Goal: Information Seeking & Learning: Check status

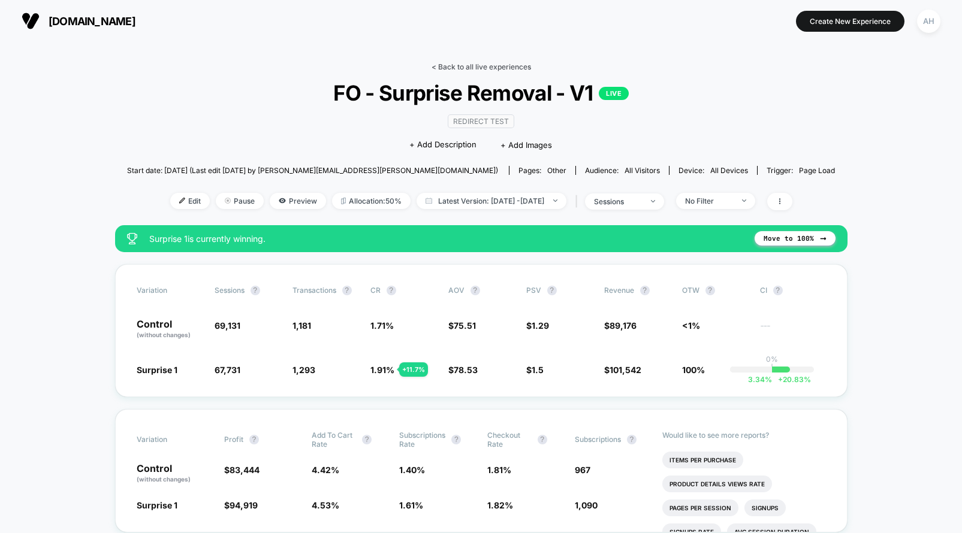
click at [483, 62] on link "< Back to all live experiences" at bounding box center [480, 66] width 99 height 9
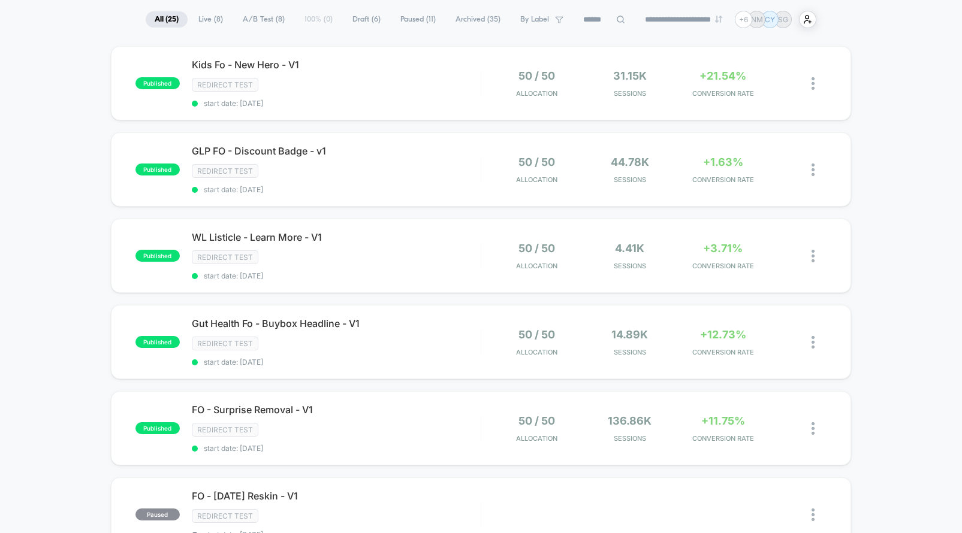
scroll to position [92, 0]
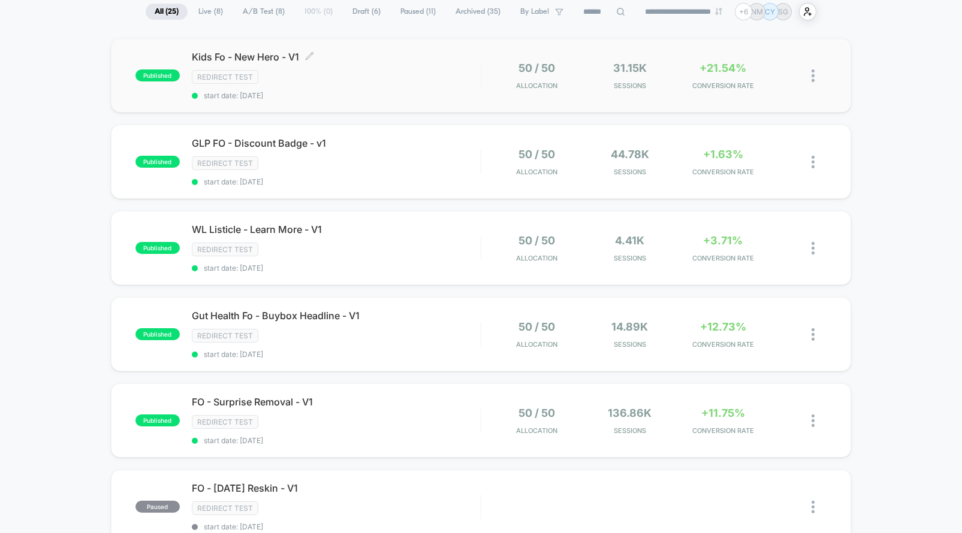
click at [419, 84] on div "Redirect Test" at bounding box center [336, 77] width 289 height 14
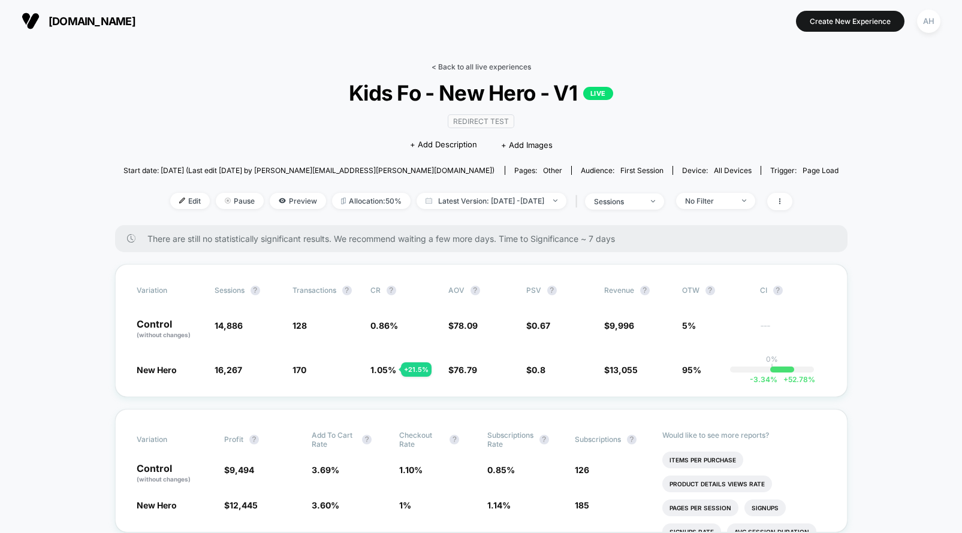
click at [478, 65] on link "< Back to all live experiences" at bounding box center [480, 66] width 99 height 9
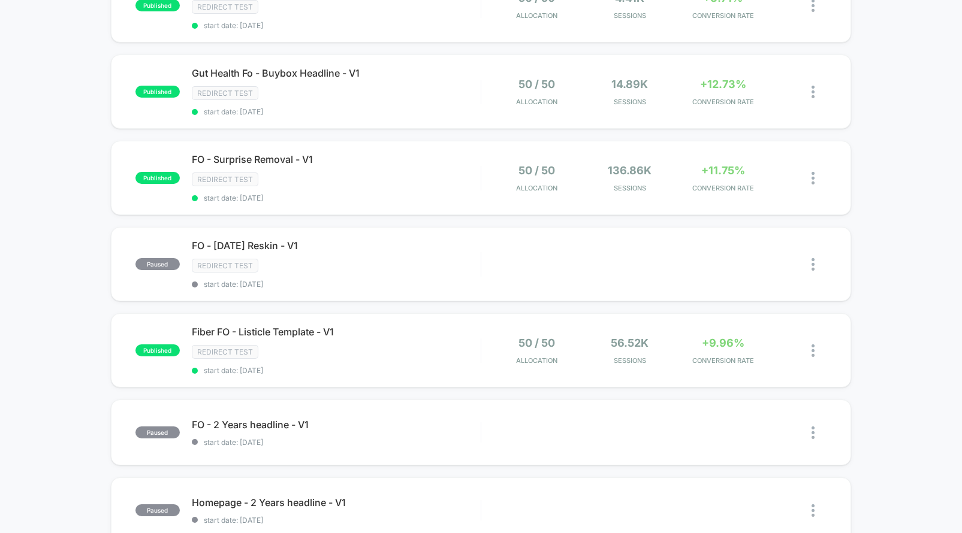
scroll to position [81, 0]
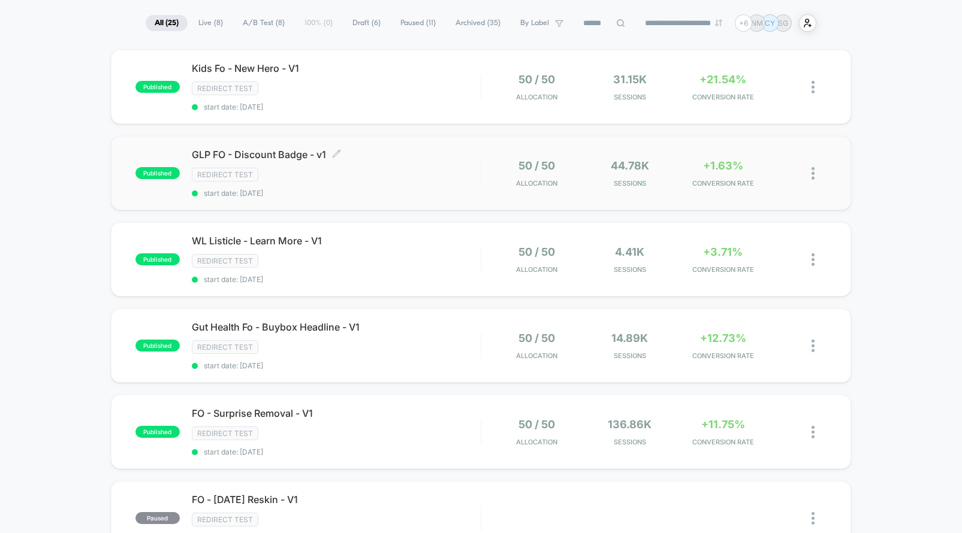
click at [437, 169] on div "Redirect Test" at bounding box center [336, 175] width 289 height 14
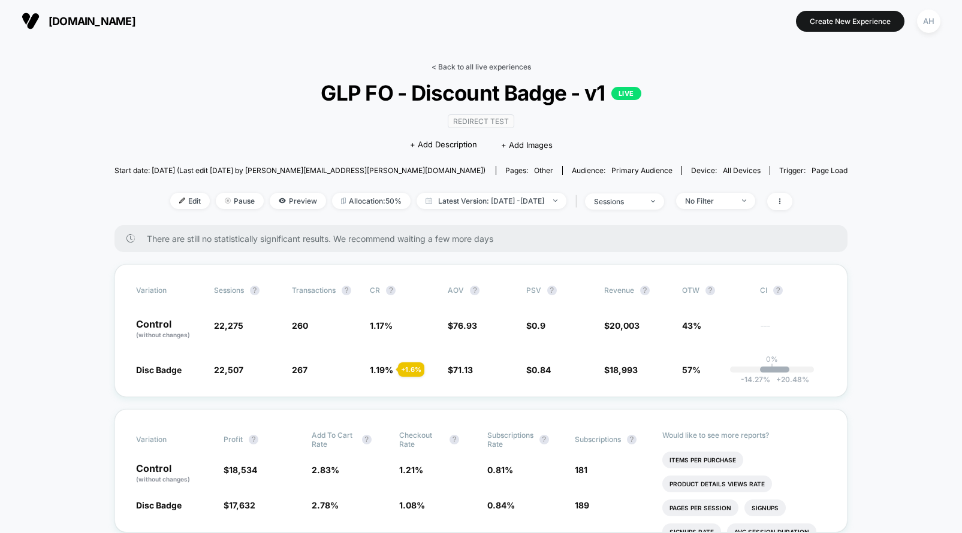
click at [466, 62] on link "< Back to all live experiences" at bounding box center [480, 66] width 99 height 9
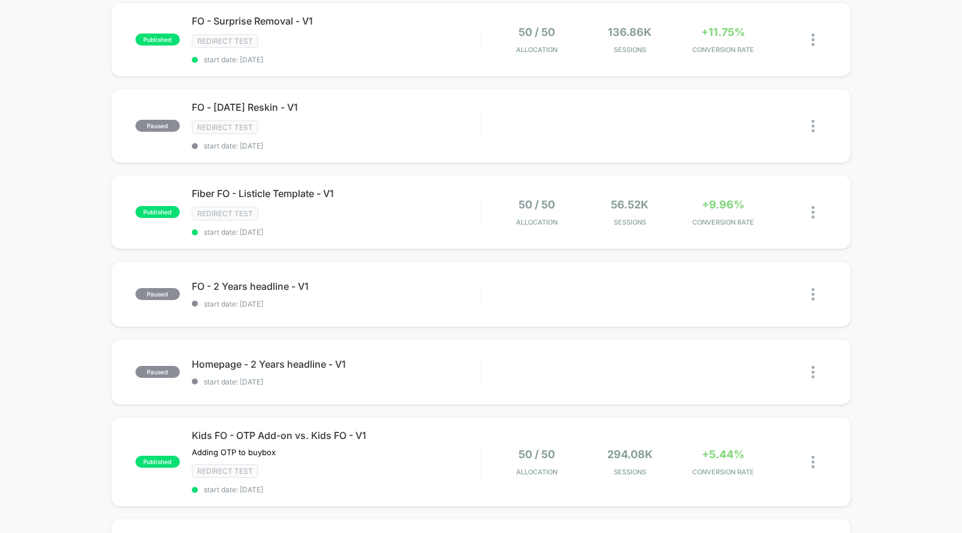
scroll to position [489, 0]
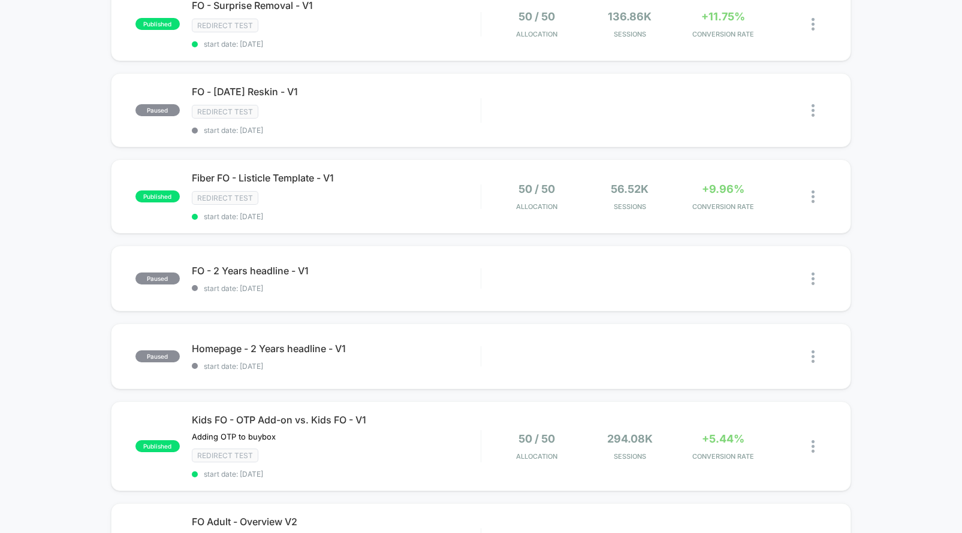
click at [80, 161] on div "published Kids Fo - New Hero - V1 Redirect Test start date: 8/26/2025 50 / 50 A…" at bounding box center [481, 183] width 962 height 1082
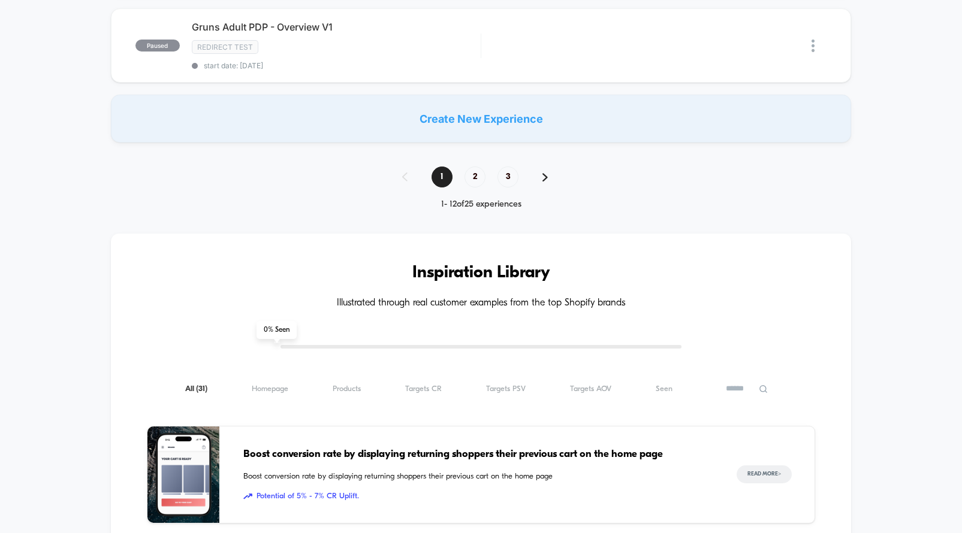
scroll to position [1078, 0]
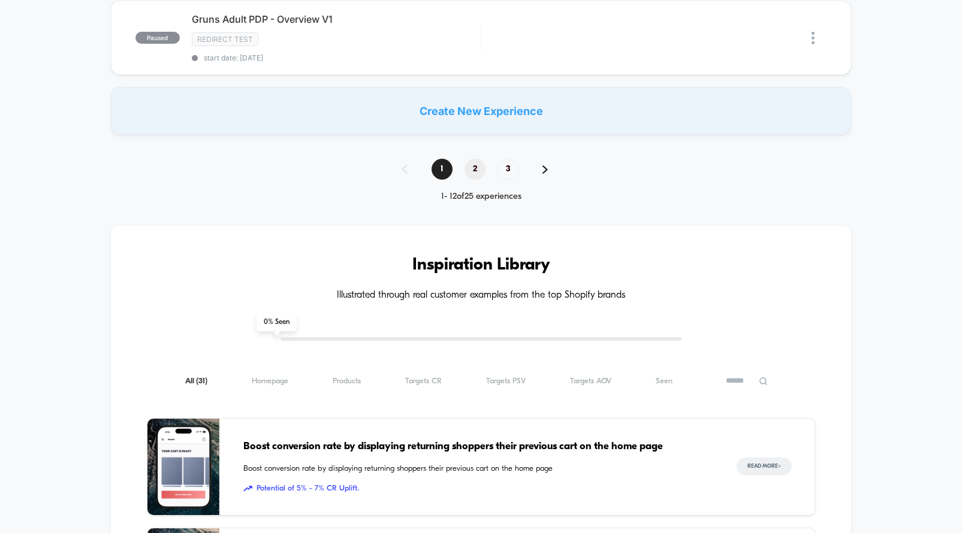
click at [470, 172] on span "2" at bounding box center [474, 169] width 21 height 21
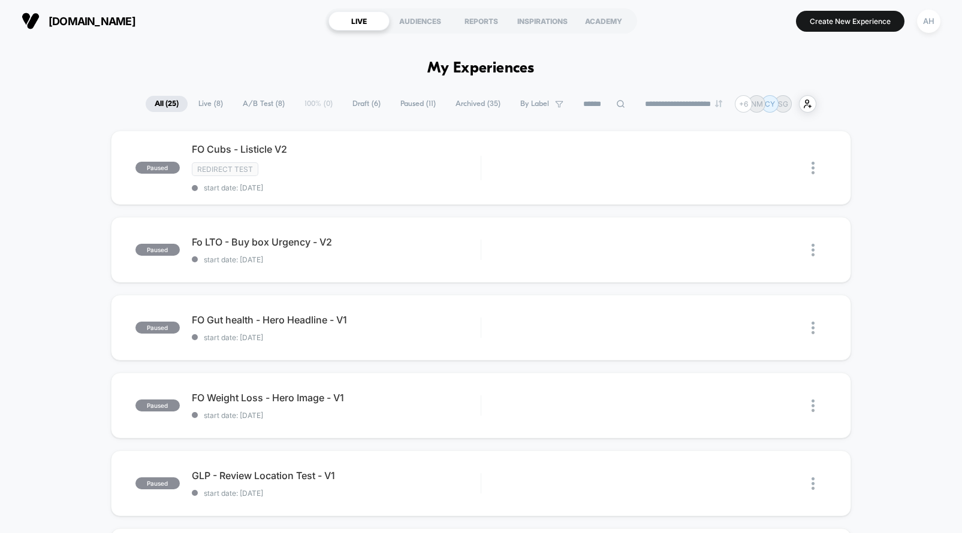
click at [131, 103] on div "**********" at bounding box center [481, 103] width 962 height 17
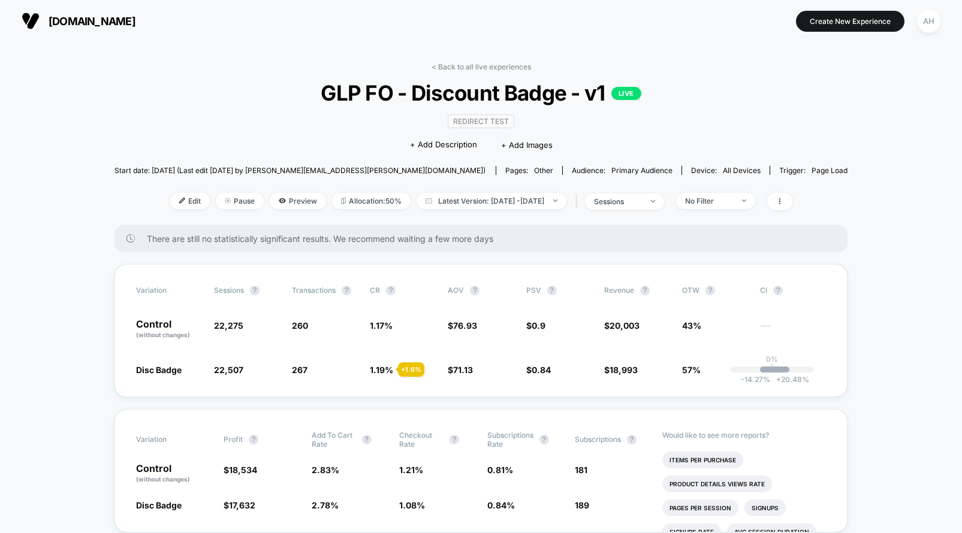
click at [463, 73] on div "< Back to all live experiences GLP FO - Discount Badge - v1 LIVE Redirect Test …" at bounding box center [480, 143] width 733 height 163
click at [464, 68] on link "< Back to all live experiences" at bounding box center [480, 66] width 99 height 9
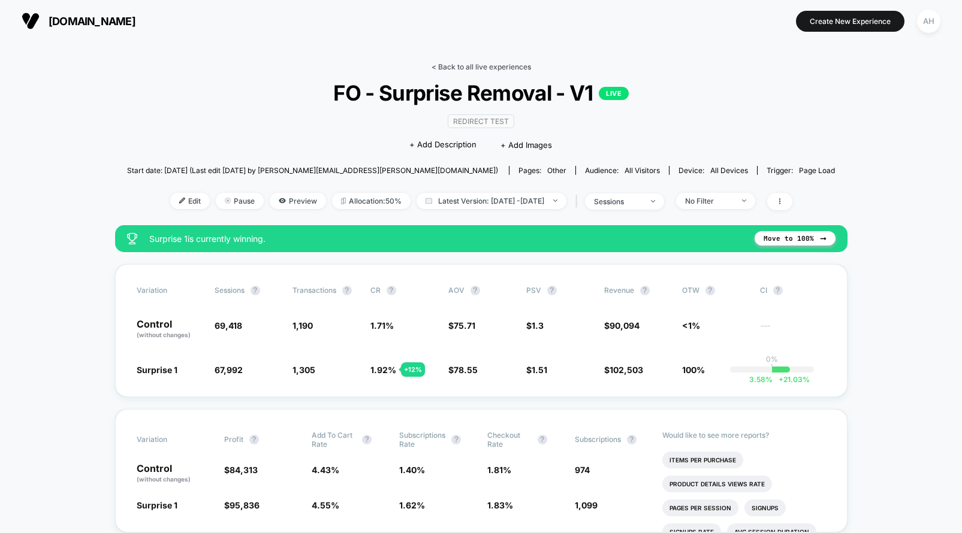
click at [474, 67] on link "< Back to all live experiences" at bounding box center [480, 66] width 99 height 9
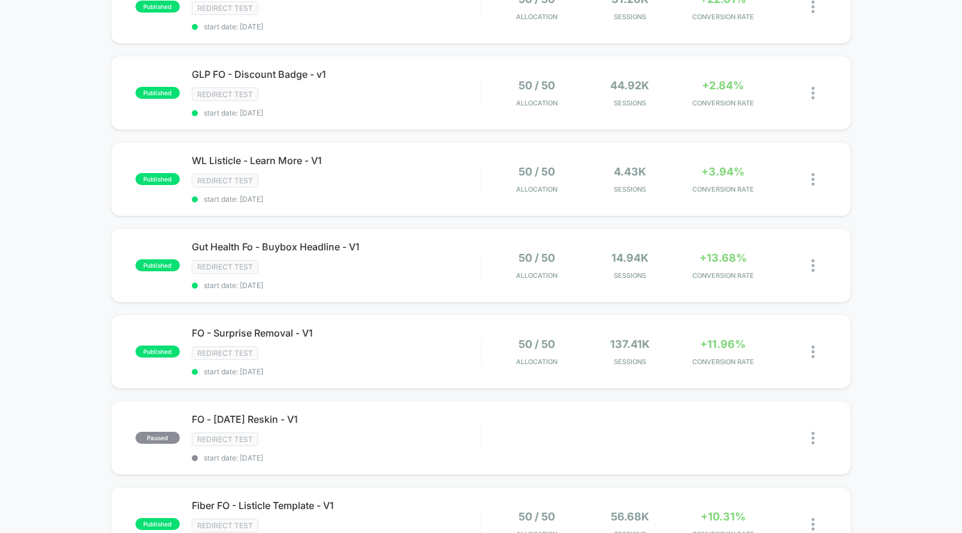
scroll to position [140, 0]
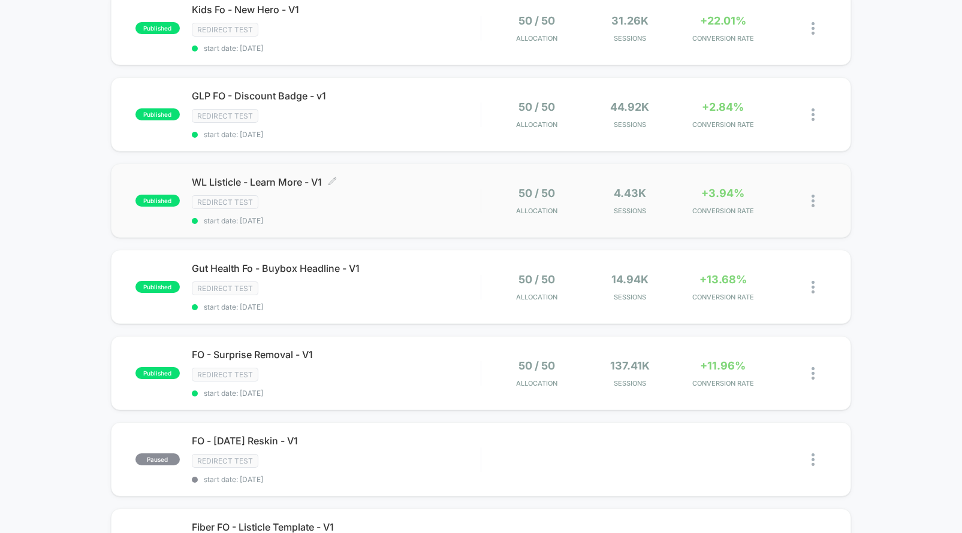
click at [437, 192] on div "WL Listicle - Learn More - V1 Click to edit experience details Click to edit ex…" at bounding box center [336, 200] width 289 height 49
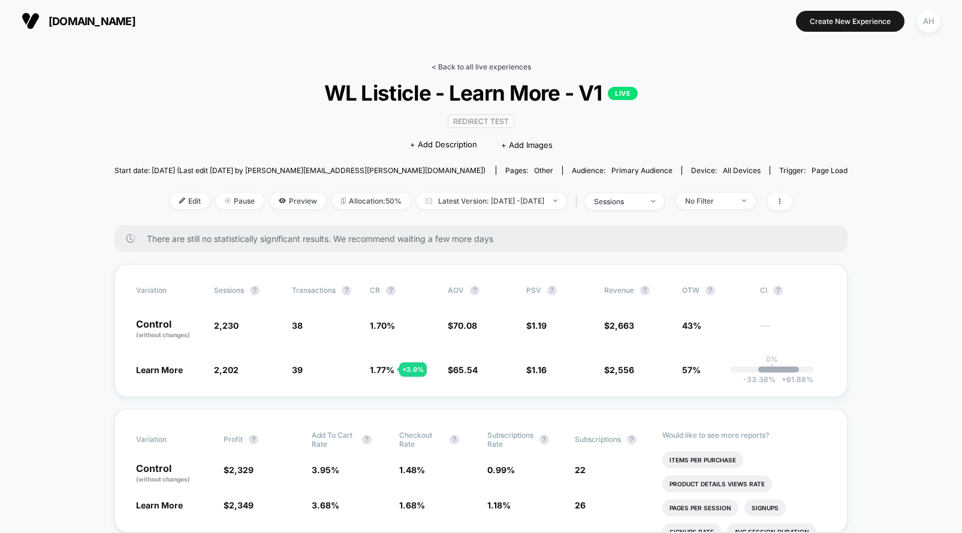
click at [479, 67] on link "< Back to all live experiences" at bounding box center [480, 66] width 99 height 9
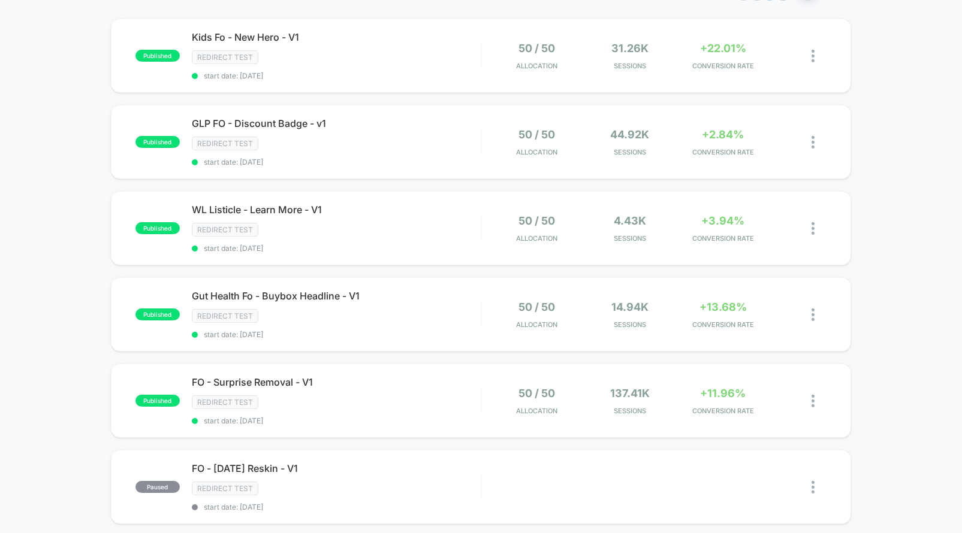
scroll to position [174, 0]
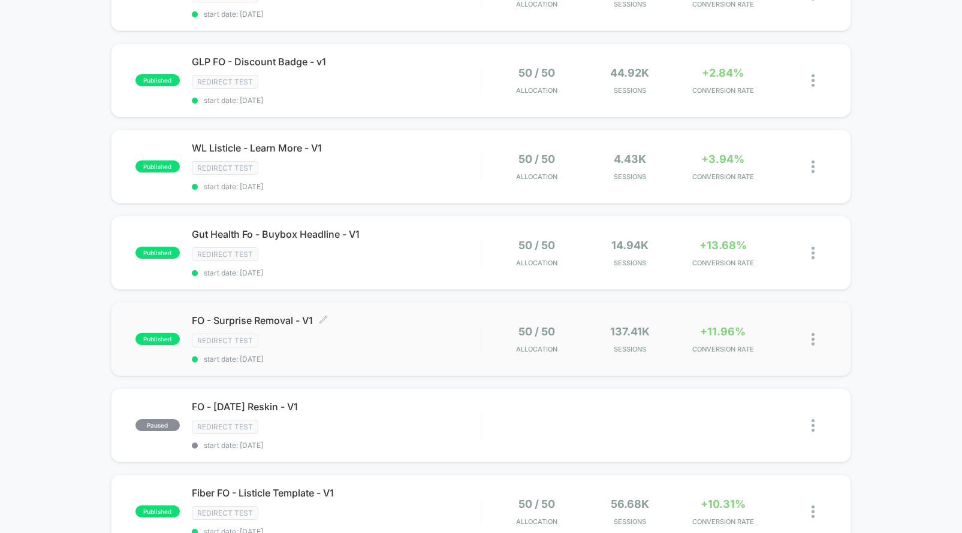
click at [455, 319] on span "FO - Surprise Removal - V1 Click to edit experience details" at bounding box center [336, 321] width 289 height 12
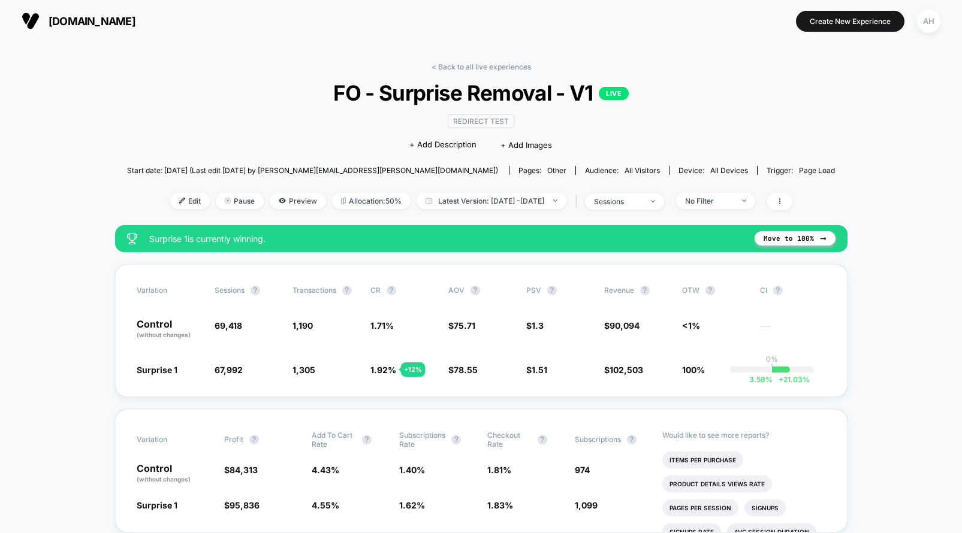
click at [458, 72] on div "< Back to all live experiences FO - Surprise Removal - V1 LIVE Redirect Test Cl…" at bounding box center [481, 143] width 708 height 163
click at [464, 64] on link "< Back to all live experiences" at bounding box center [480, 66] width 99 height 9
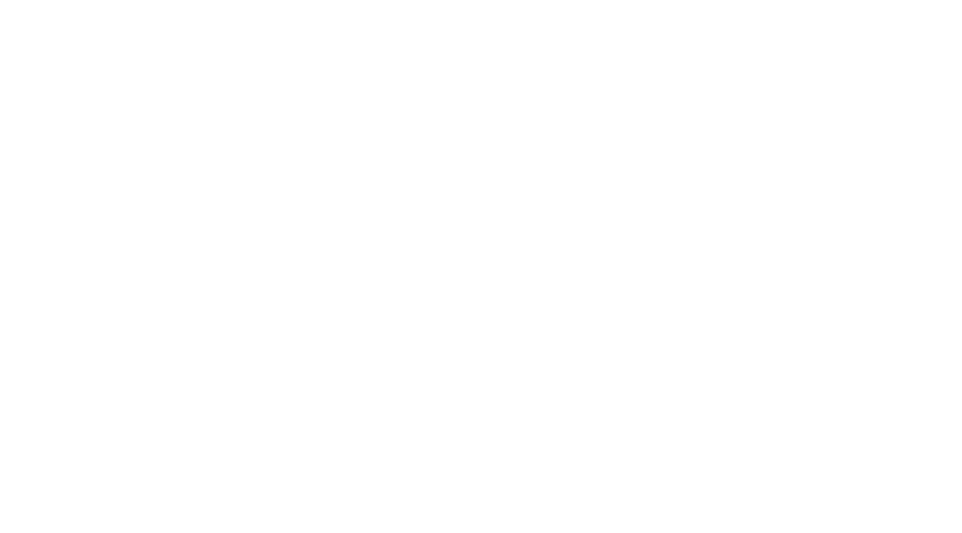
click at [464, 64] on html "Navigated to Visually.io | No-code CRO for Shopify 0.65%" at bounding box center [481, 266] width 962 height 533
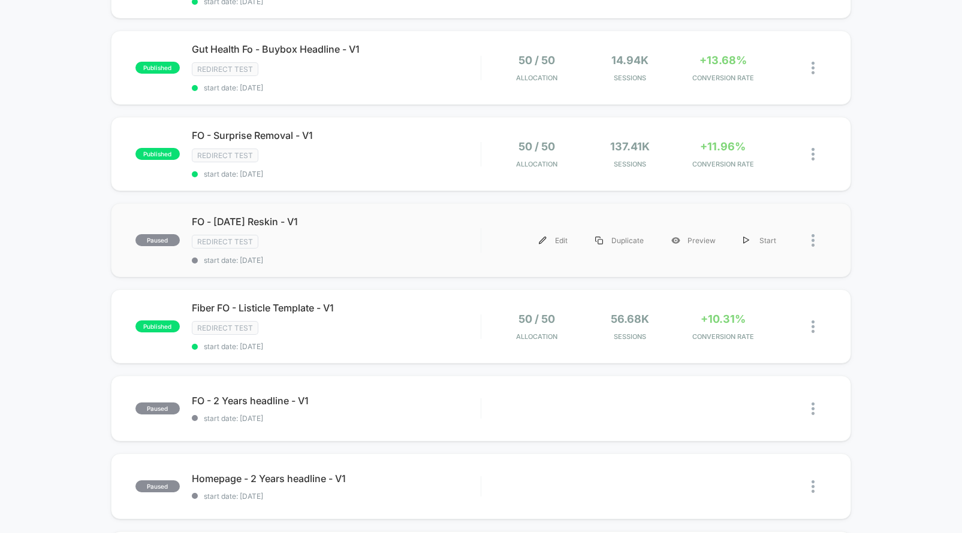
scroll to position [367, 0]
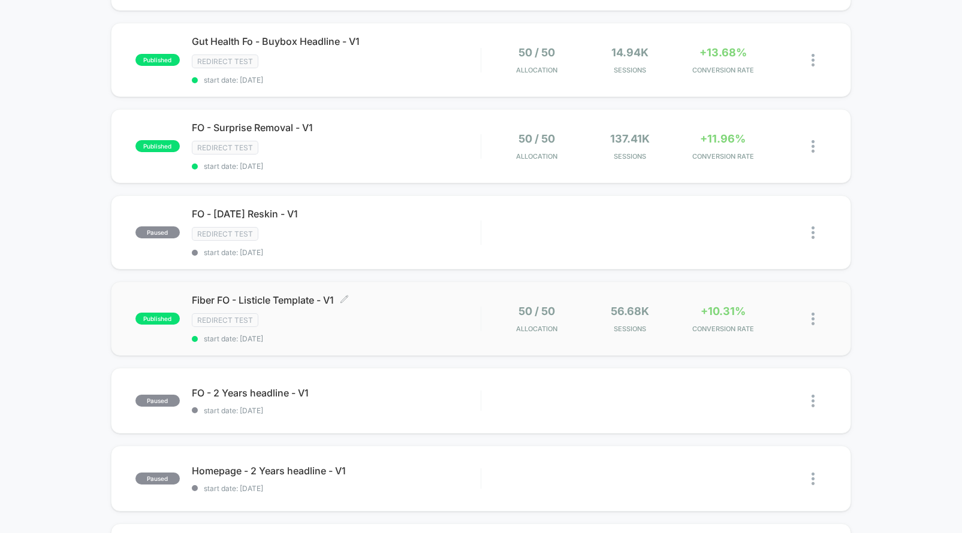
click at [421, 328] on div "Fiber FO - Listicle Template - V1 Click to edit experience details Click to edi…" at bounding box center [336, 318] width 289 height 49
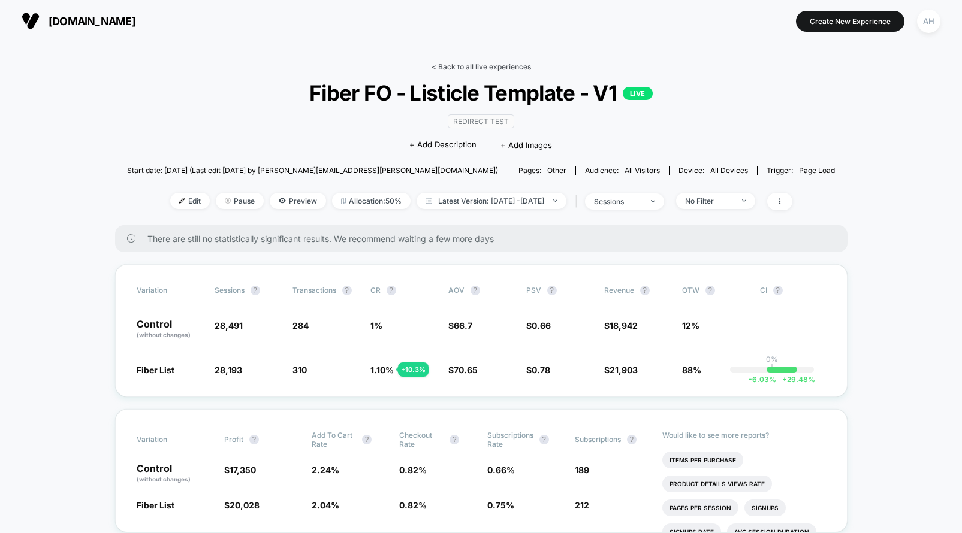
click at [477, 68] on link "< Back to all live experiences" at bounding box center [480, 66] width 99 height 9
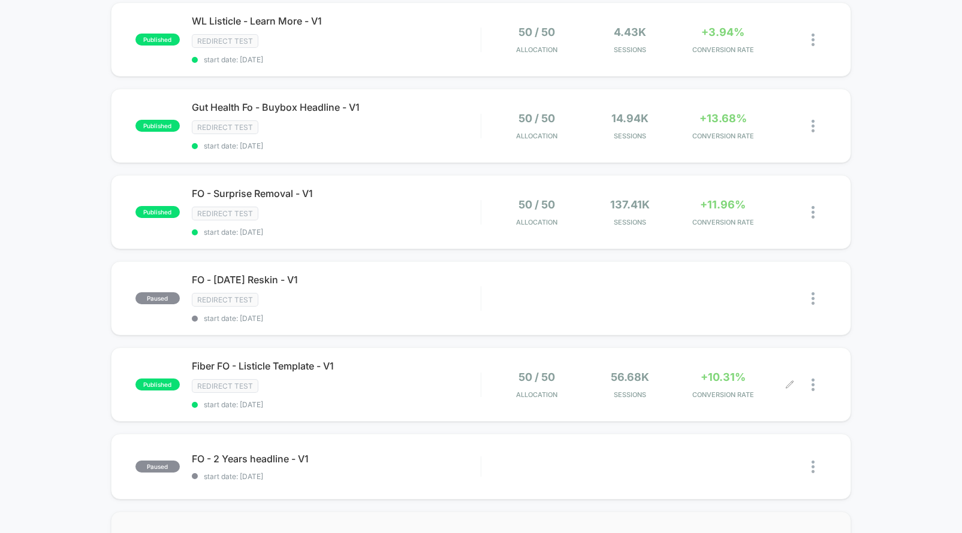
scroll to position [654, 0]
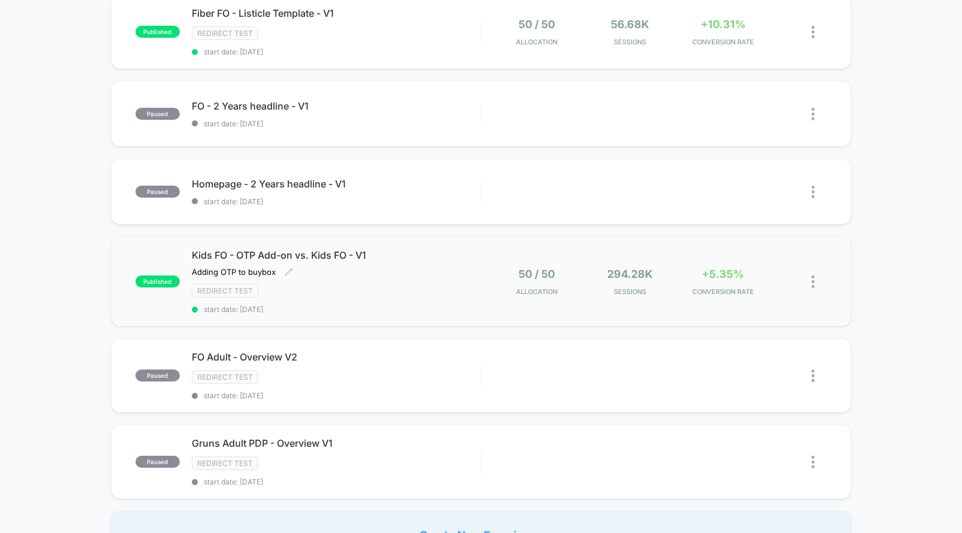
click at [444, 267] on div "Kids FO - OTP Add-on vs. Kids FO - V1 Adding OTP to buybox Click to edit experi…" at bounding box center [336, 281] width 289 height 65
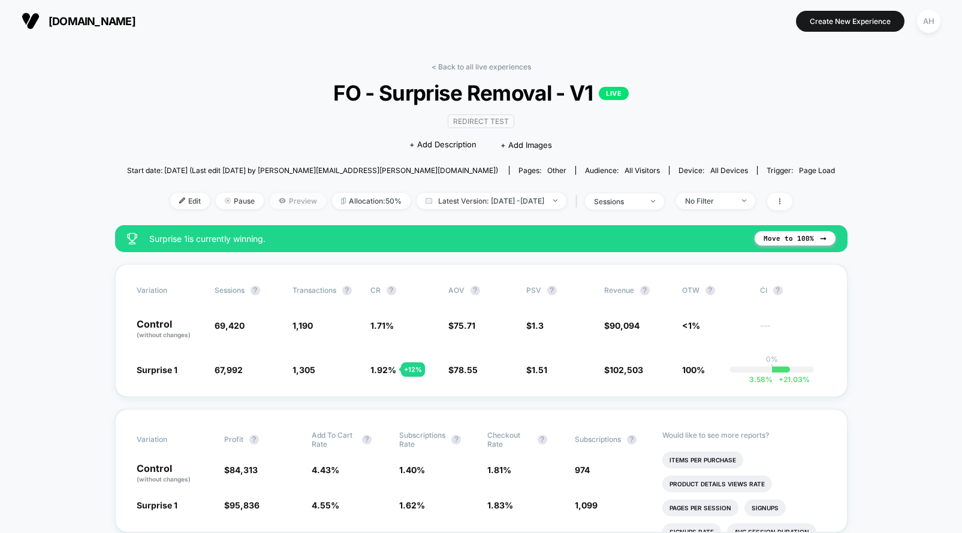
click at [272, 202] on span "Preview" at bounding box center [298, 201] width 56 height 16
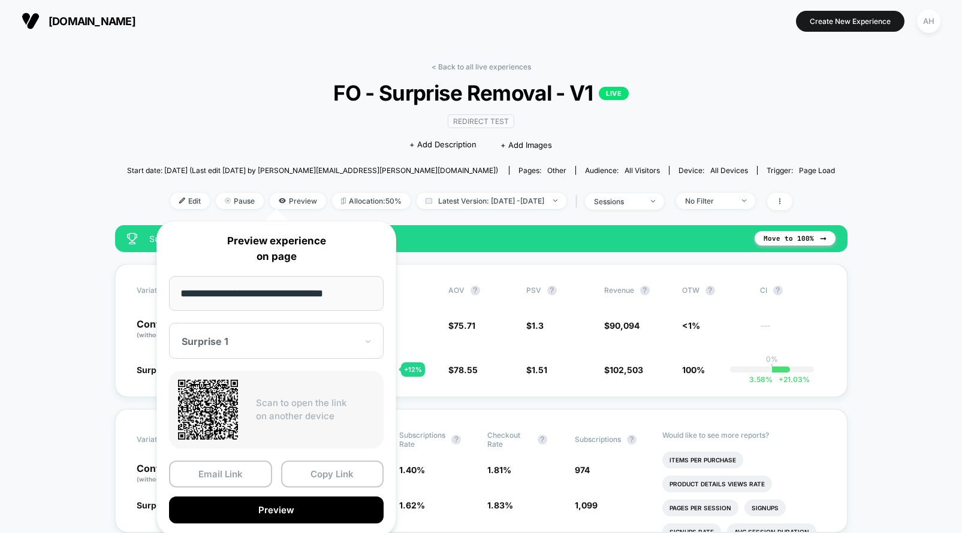
click at [303, 344] on div at bounding box center [269, 342] width 175 height 12
click at [158, 322] on div "**********" at bounding box center [276, 378] width 240 height 315
click at [246, 506] on button "Preview" at bounding box center [276, 510] width 214 height 27
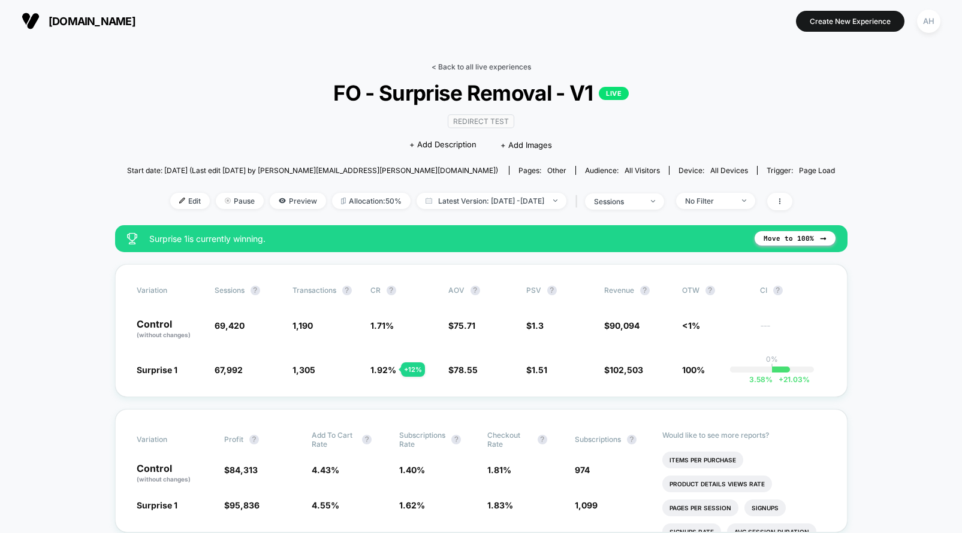
click at [470, 66] on link "< Back to all live experiences" at bounding box center [480, 66] width 99 height 9
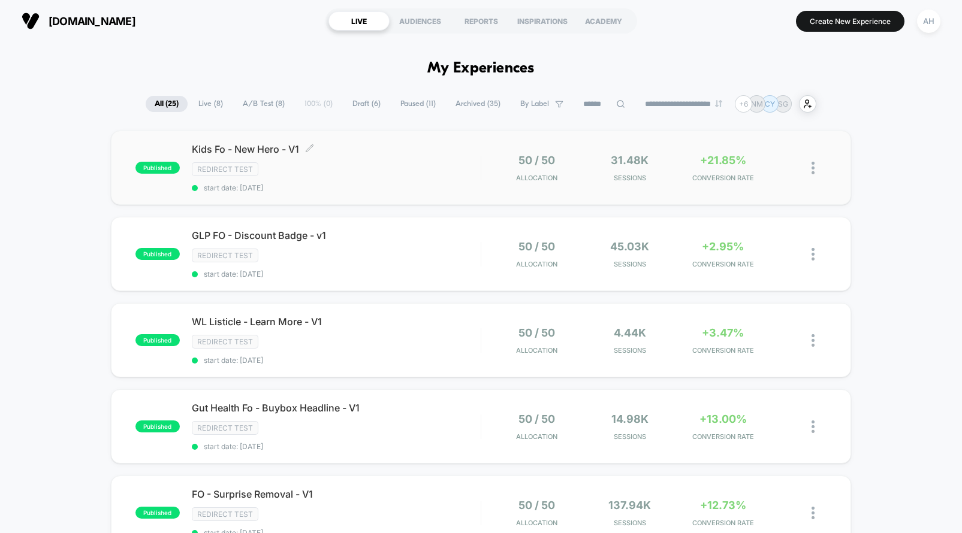
click at [443, 171] on div "Redirect Test" at bounding box center [336, 169] width 289 height 14
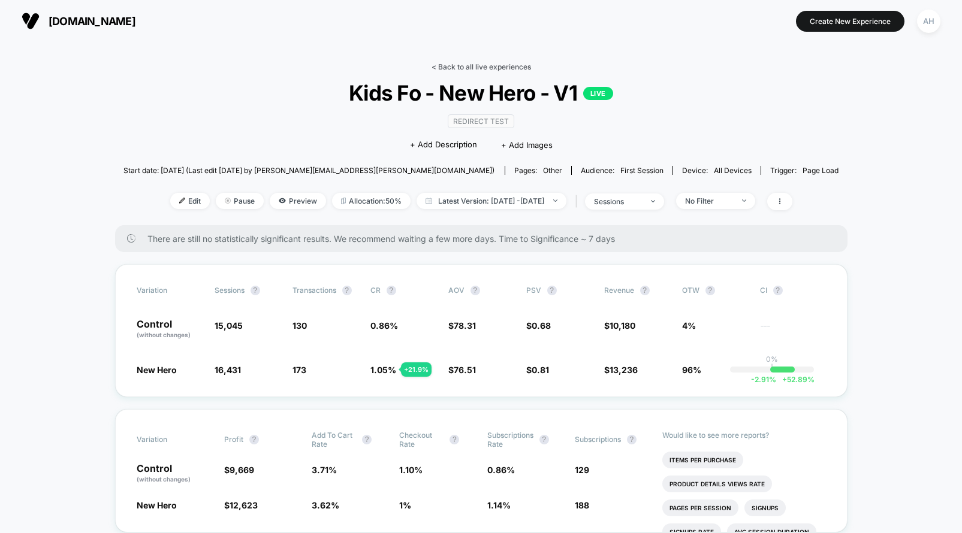
click at [471, 69] on link "< Back to all live experiences" at bounding box center [480, 66] width 99 height 9
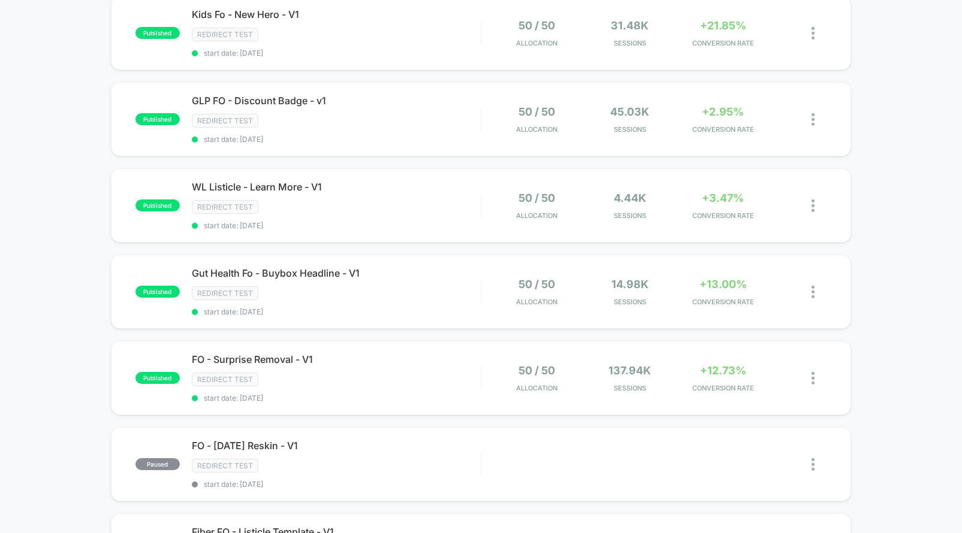
scroll to position [143, 0]
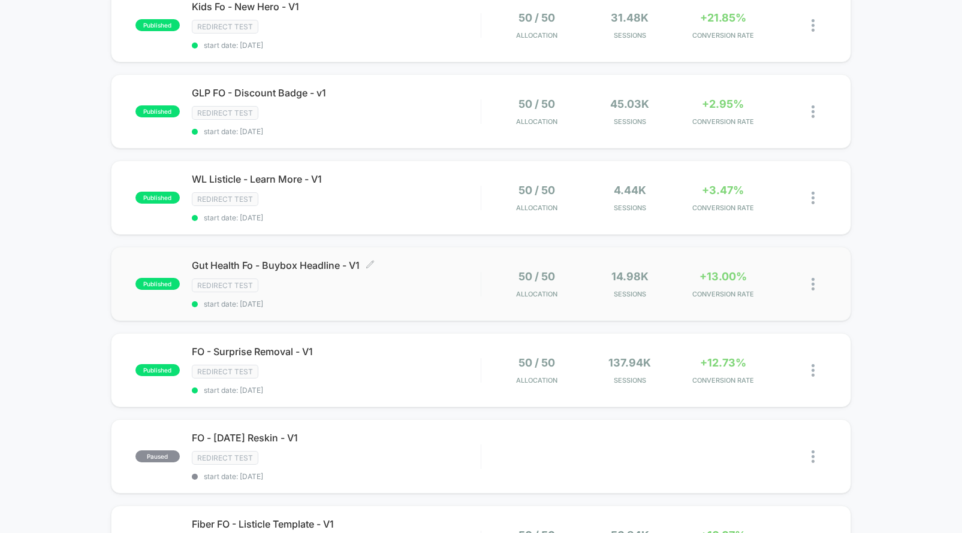
click at [444, 289] on div "Redirect Test" at bounding box center [336, 286] width 289 height 14
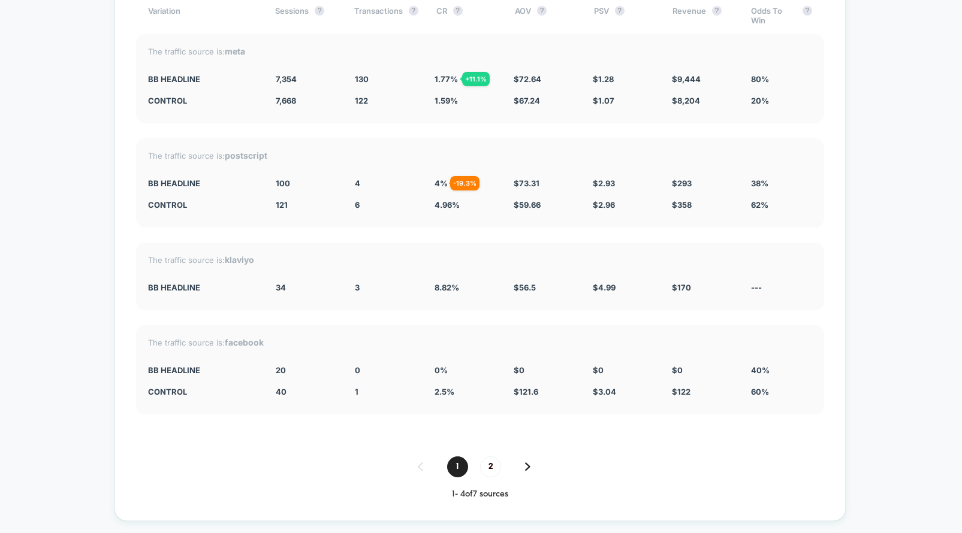
scroll to position [3827, 0]
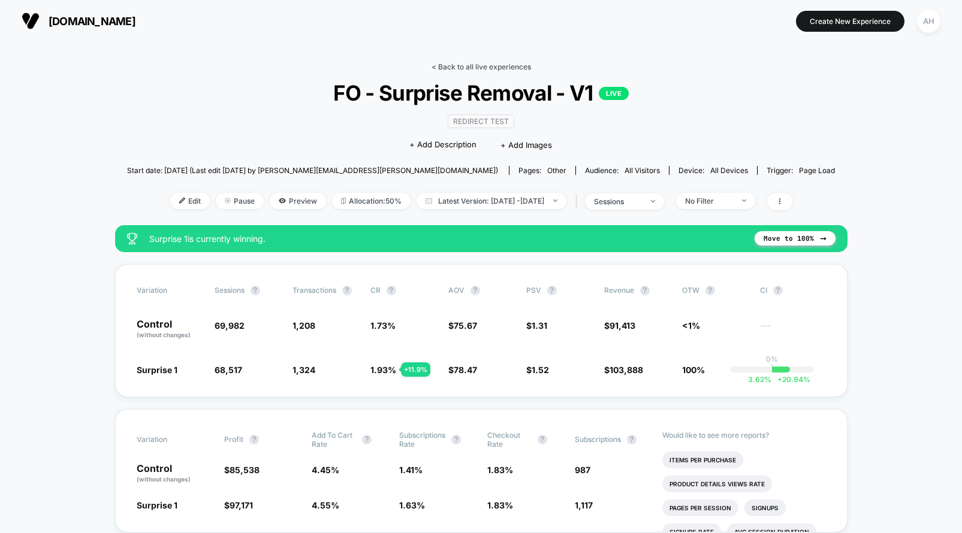
click at [475, 67] on link "< Back to all live experiences" at bounding box center [480, 66] width 99 height 9
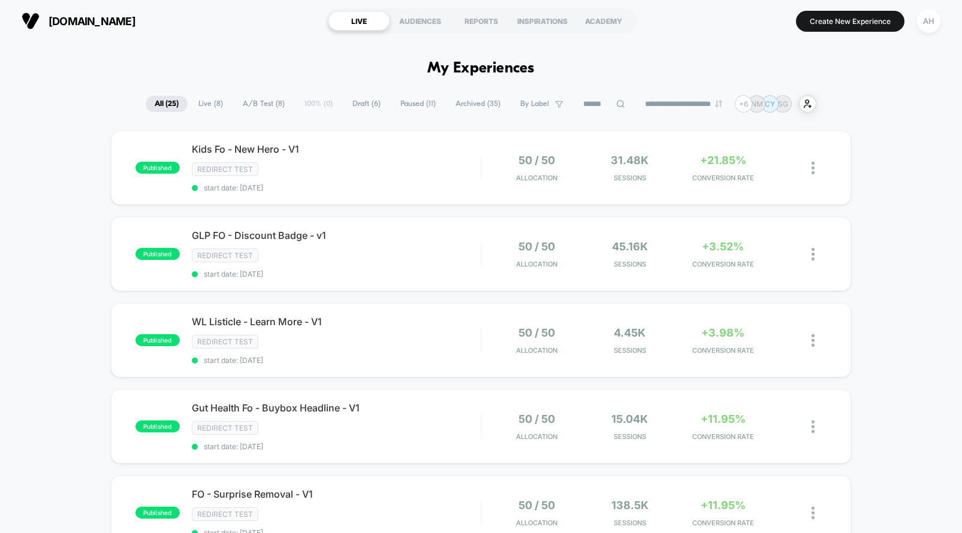
scroll to position [35, 0]
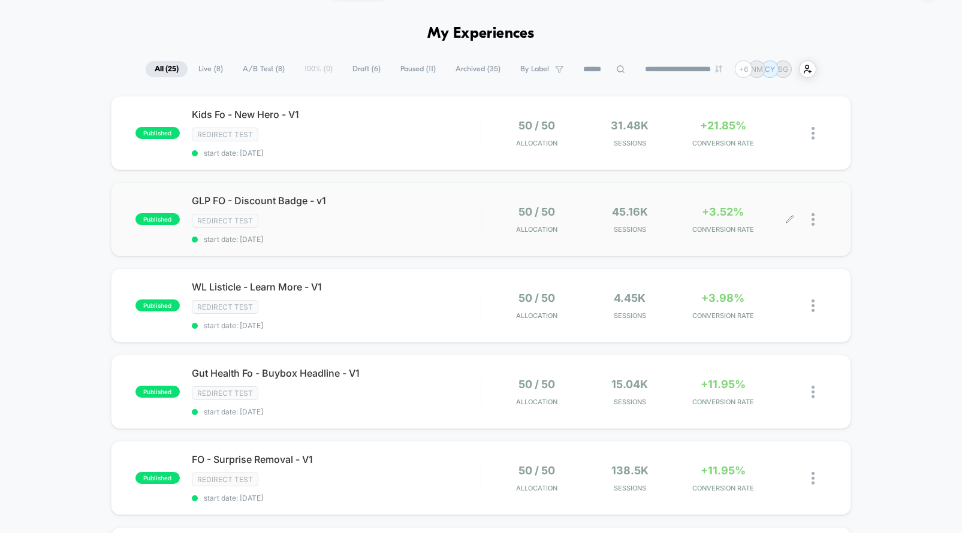
click at [481, 226] on div "50 / 50 Allocation 45.16k Sessions +3.52% CONVERSION RATE" at bounding box center [653, 220] width 345 height 28
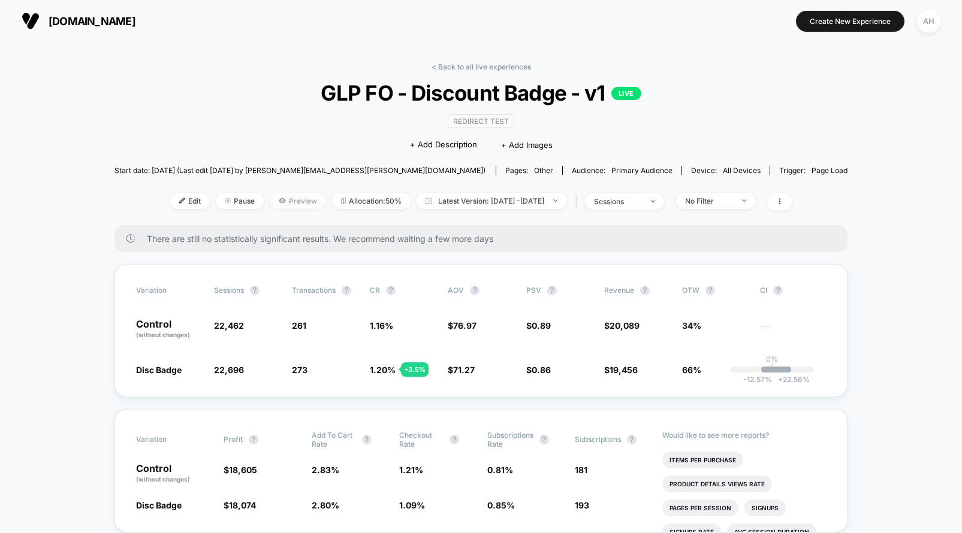
click at [274, 204] on span "Preview" at bounding box center [298, 201] width 56 height 16
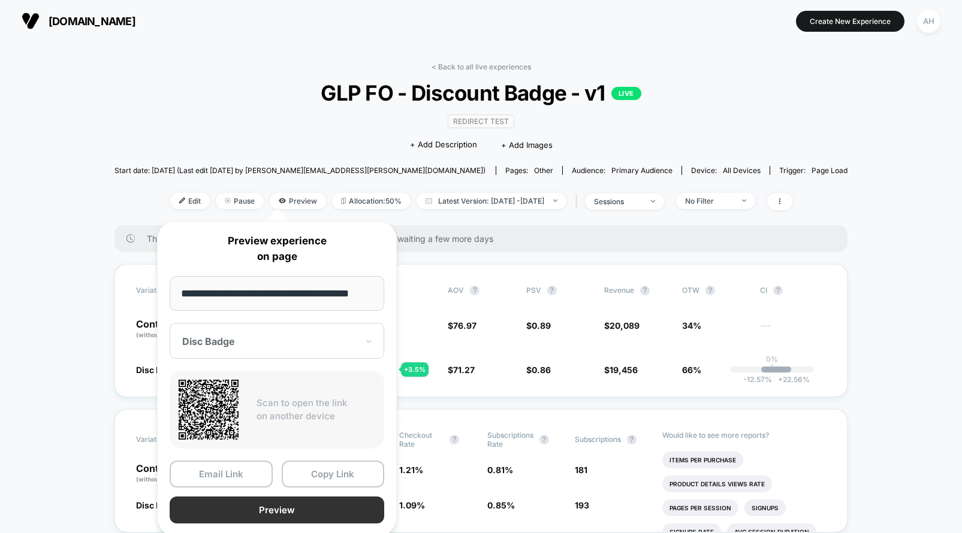
click at [300, 519] on button "Preview" at bounding box center [277, 510] width 214 height 27
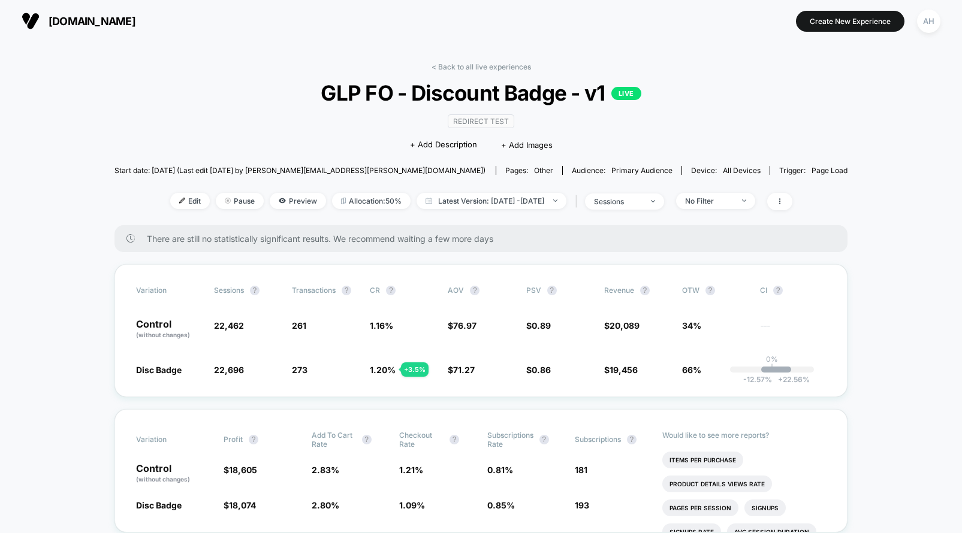
click at [445, 65] on link "< Back to all live experiences" at bounding box center [480, 66] width 99 height 9
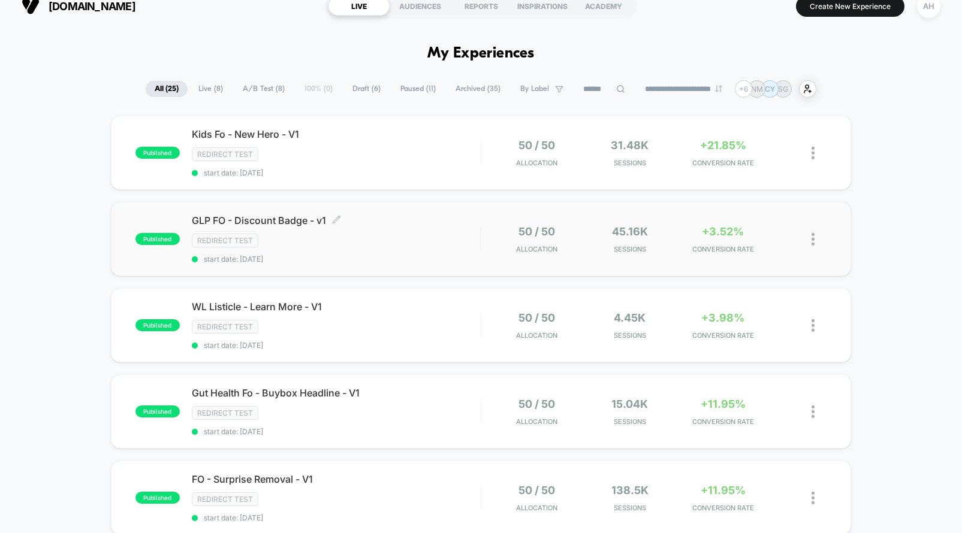
scroll to position [72, 0]
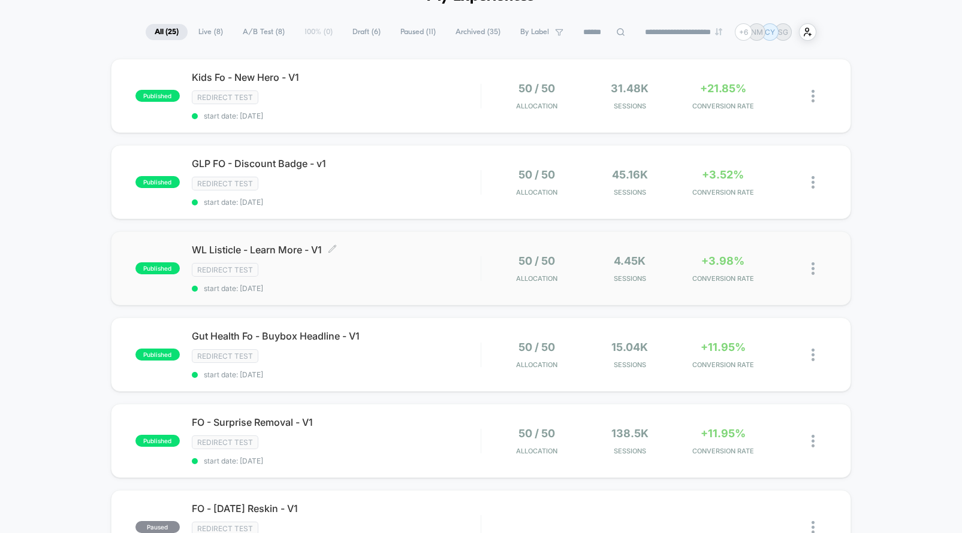
click at [428, 268] on div "Redirect Test" at bounding box center [336, 270] width 289 height 14
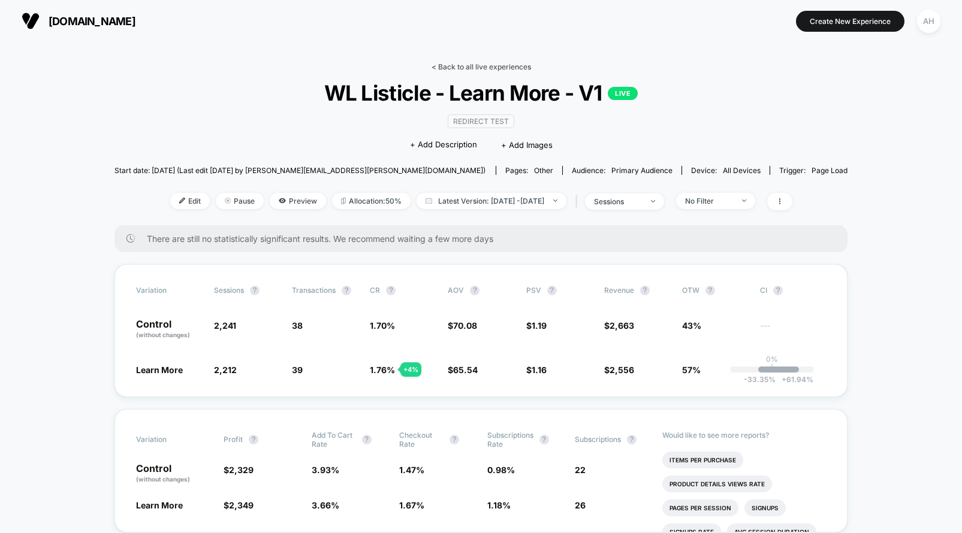
click at [483, 67] on link "< Back to all live experiences" at bounding box center [480, 66] width 99 height 9
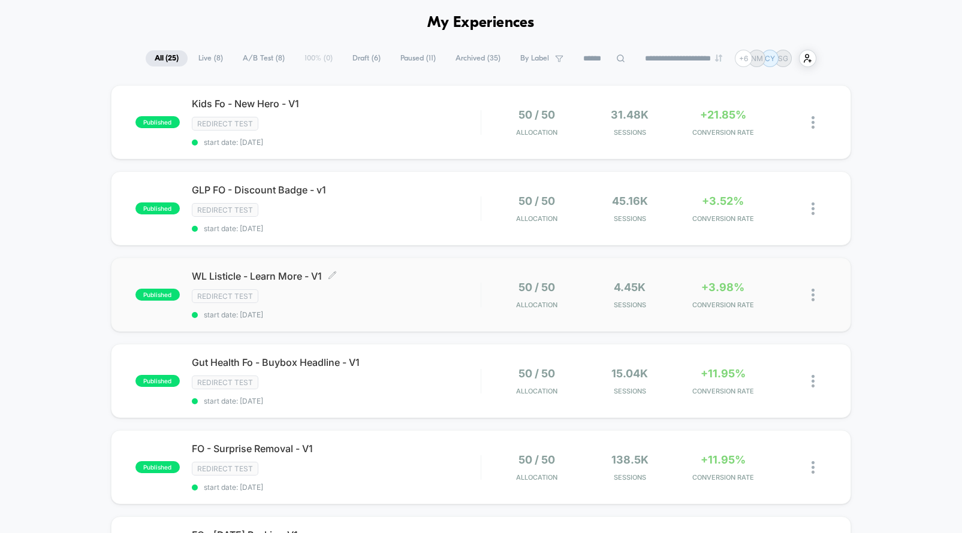
scroll to position [170, 0]
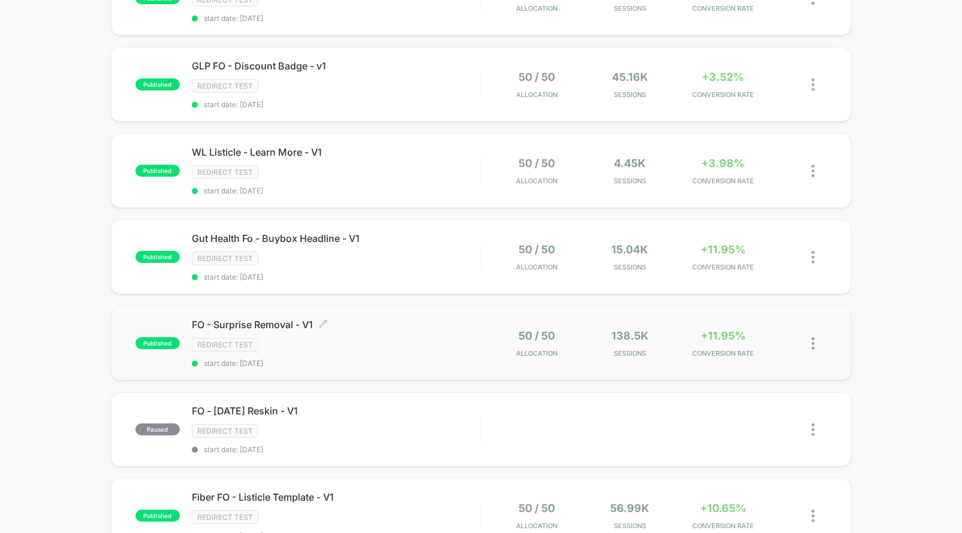
click at [443, 355] on div "FO - Surprise Removal - V1 Click to edit experience details Click to edit exper…" at bounding box center [336, 343] width 289 height 49
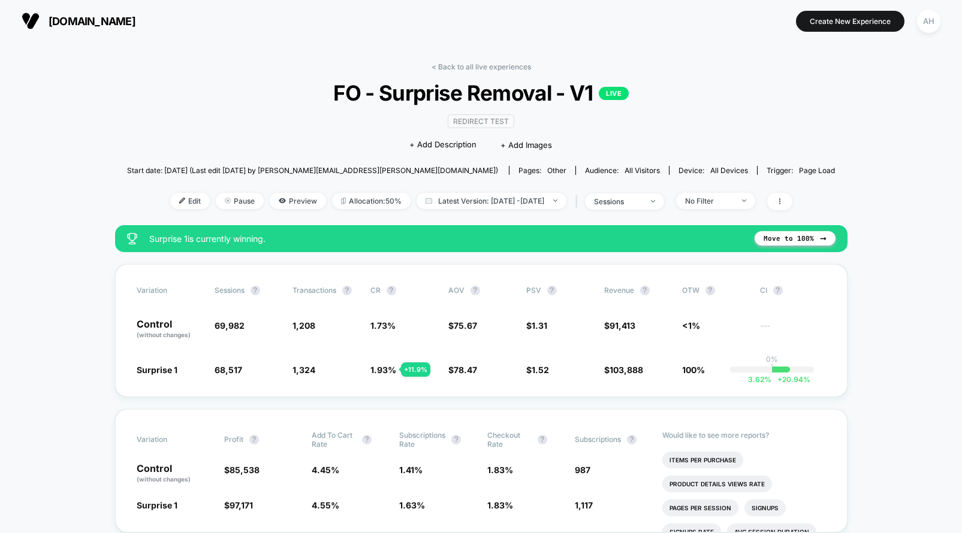
click at [490, 71] on div "< Back to all live experiences FO - Surprise Removal - V1 LIVE Redirect Test Cl…" at bounding box center [481, 143] width 708 height 163
click at [490, 67] on link "< Back to all live experiences" at bounding box center [480, 66] width 99 height 9
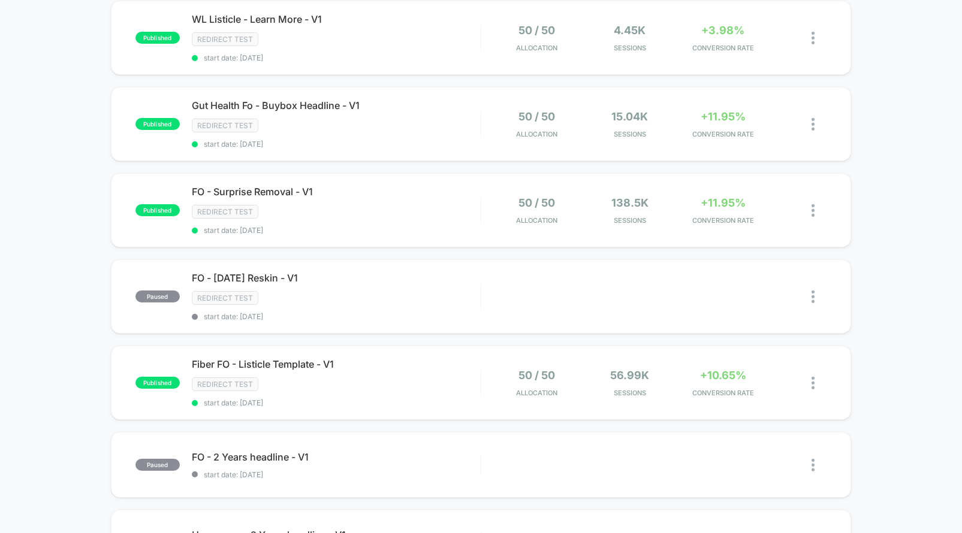
scroll to position [364, 0]
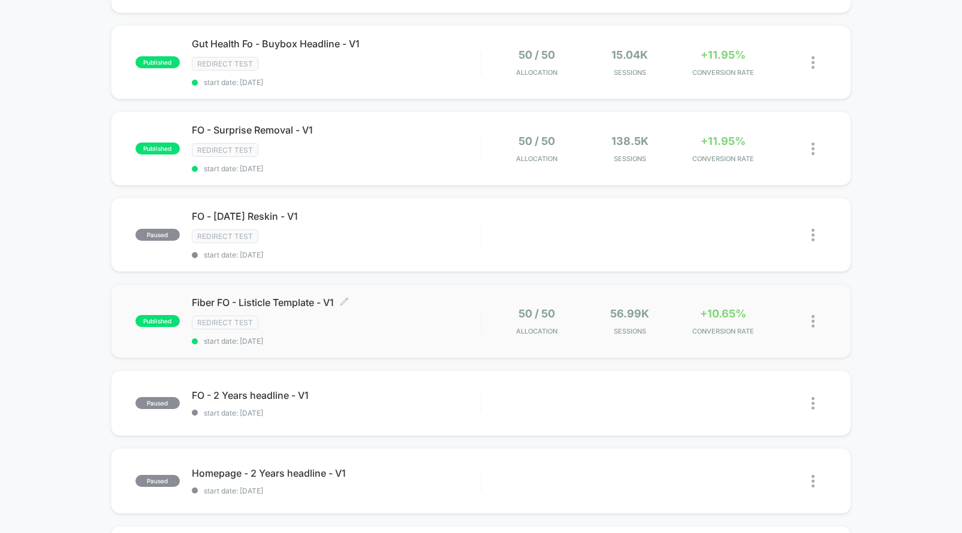
click at [415, 313] on div "Fiber FO - Listicle Template - V1 Click to edit experience details Click to edi…" at bounding box center [336, 321] width 289 height 49
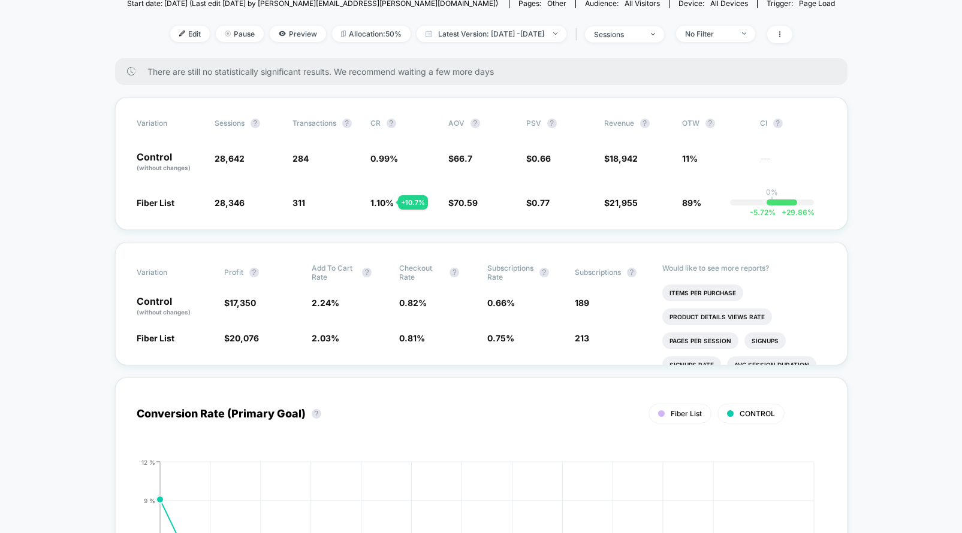
scroll to position [135, 0]
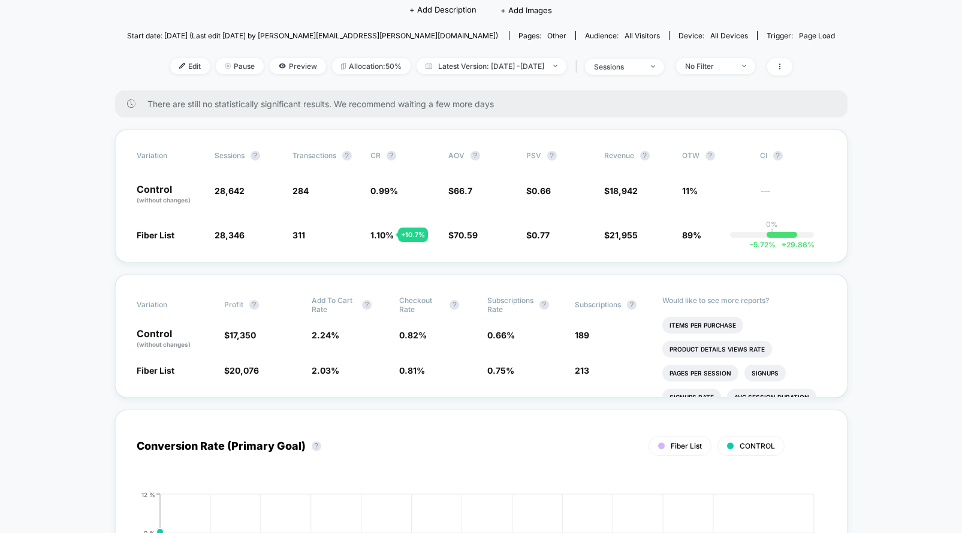
click at [461, 77] on div "< Back to all live experiences Fiber FO - Listicle Template - V1 LIVE Redirect …" at bounding box center [481, 9] width 708 height 163
click at [462, 71] on span "Latest Version: [DATE] - [DATE]" at bounding box center [491, 66] width 150 height 16
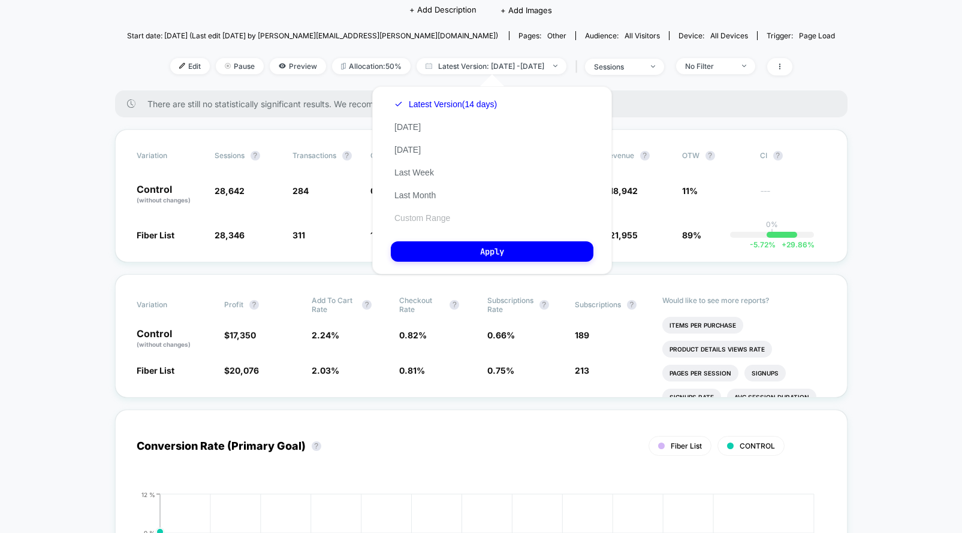
click at [424, 213] on button "Custom Range" at bounding box center [422, 218] width 63 height 11
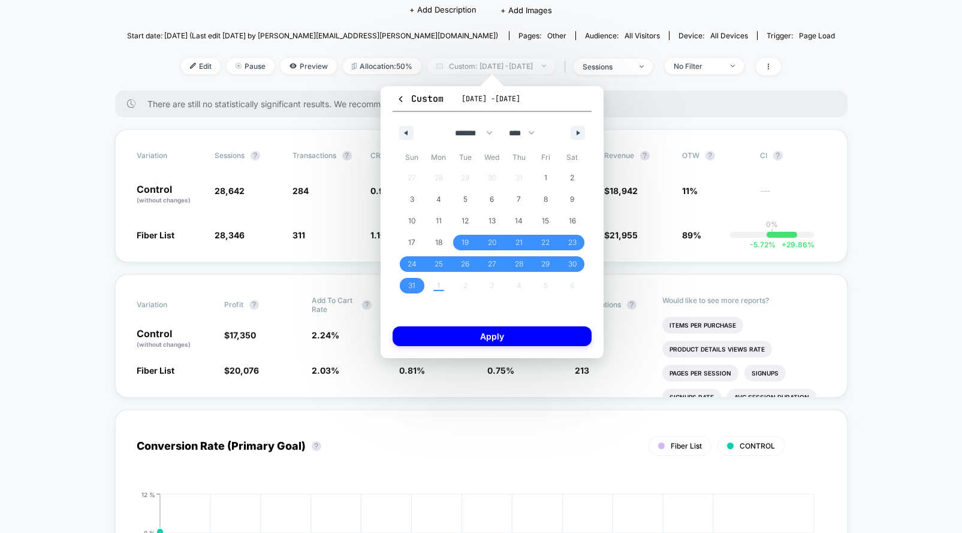
click at [474, 61] on span "Custom: [DATE] - [DATE]" at bounding box center [491, 66] width 128 height 16
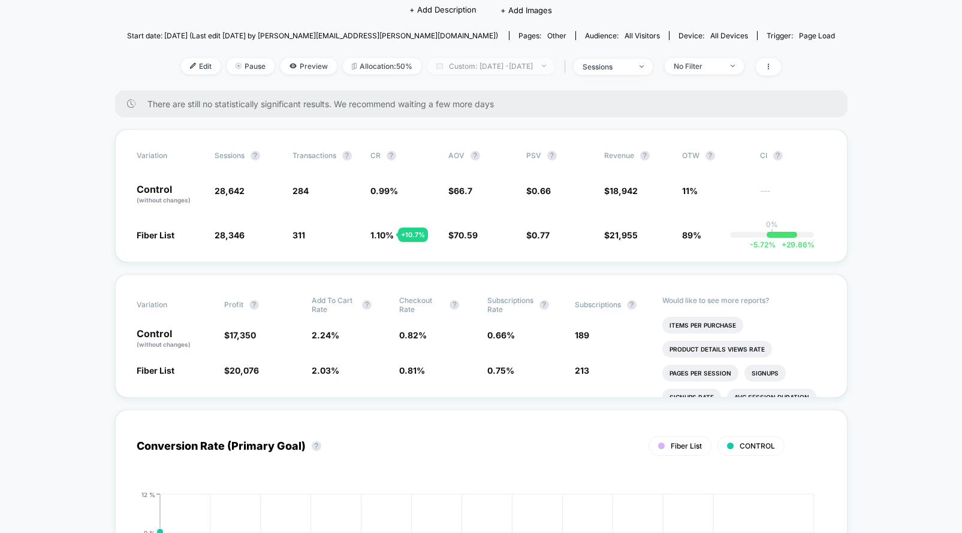
click at [474, 61] on span "Custom: [DATE] - [DATE]" at bounding box center [491, 66] width 128 height 16
select select "*"
select select "****"
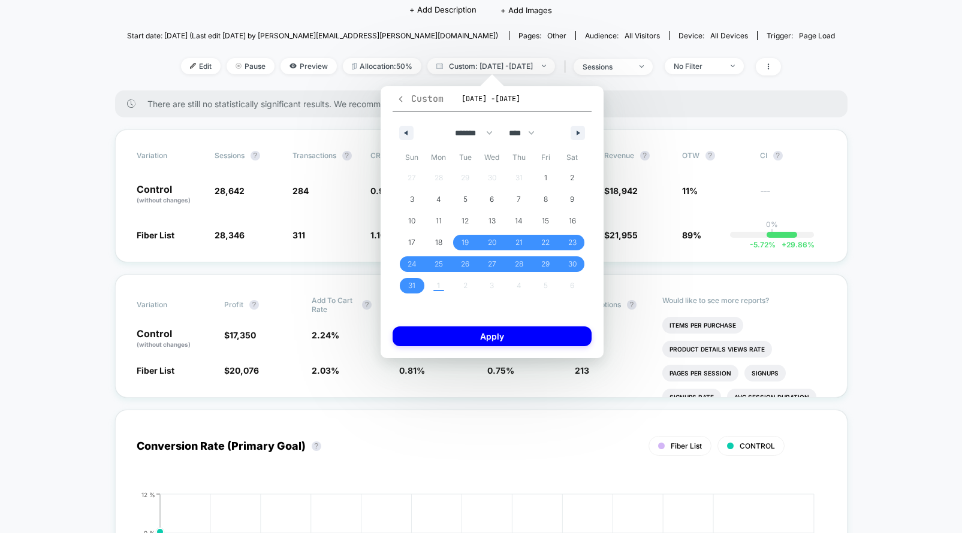
click at [398, 100] on icon "button" at bounding box center [400, 99] width 9 height 9
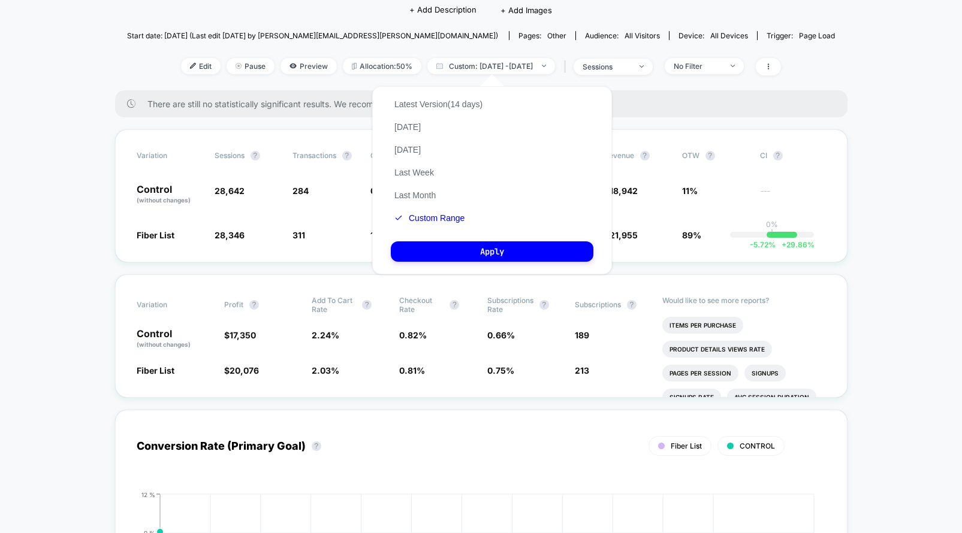
click at [420, 164] on div "Latest Version (14 days) [DATE] [DATE] Last Week Last Month Custom Range" at bounding box center [438, 161] width 95 height 137
click at [419, 168] on button "Last Week" at bounding box center [414, 172] width 47 height 11
click at [473, 255] on button "Apply" at bounding box center [492, 251] width 203 height 20
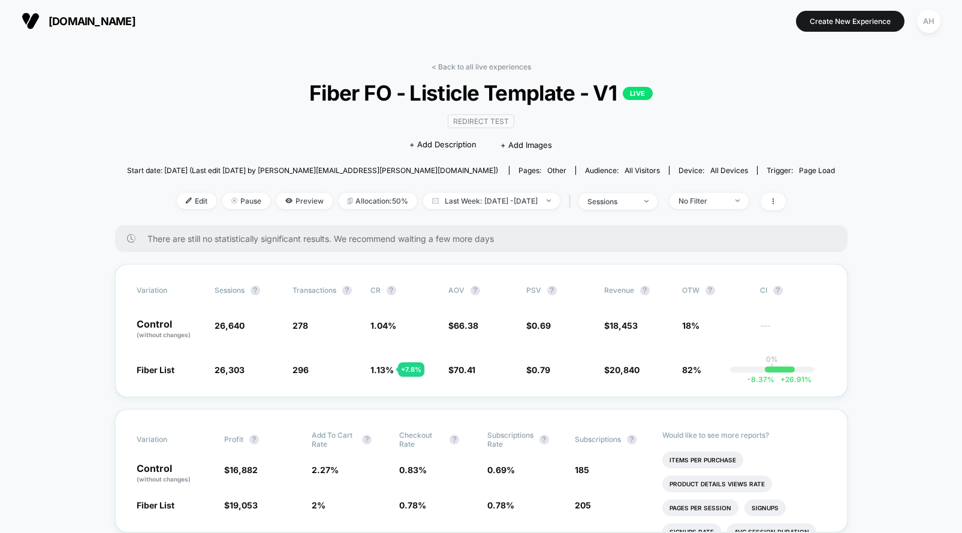
click at [507, 72] on div "< Back to all live experiences Fiber FO - Listicle Template - V1 LIVE Redirect …" at bounding box center [481, 143] width 708 height 163
click at [508, 67] on link "< Back to all live experiences" at bounding box center [480, 66] width 99 height 9
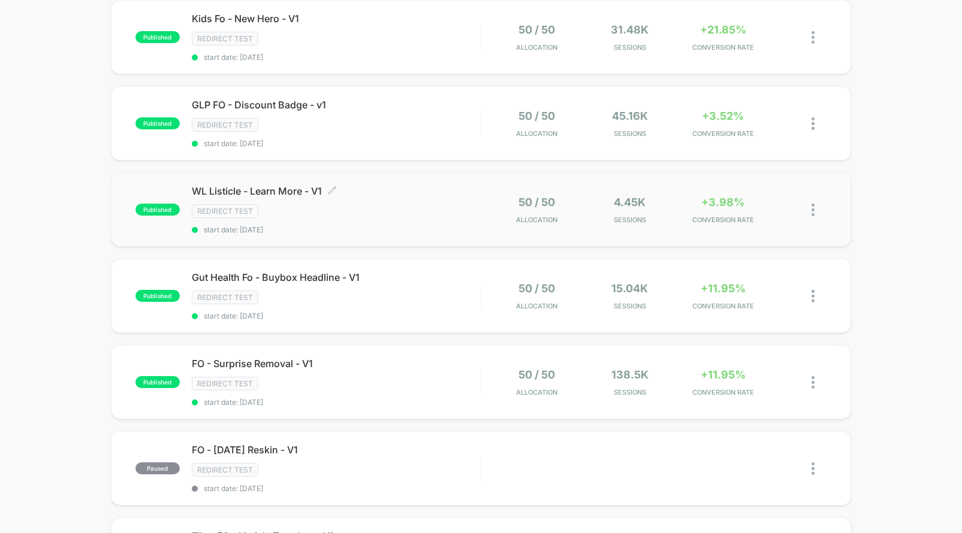
scroll to position [5, 0]
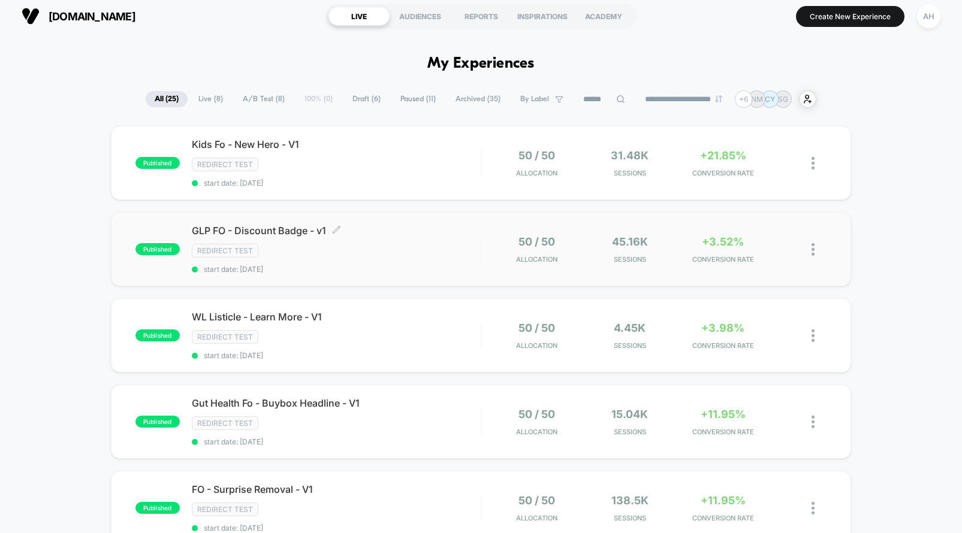
click at [428, 247] on div "Redirect Test" at bounding box center [336, 251] width 289 height 14
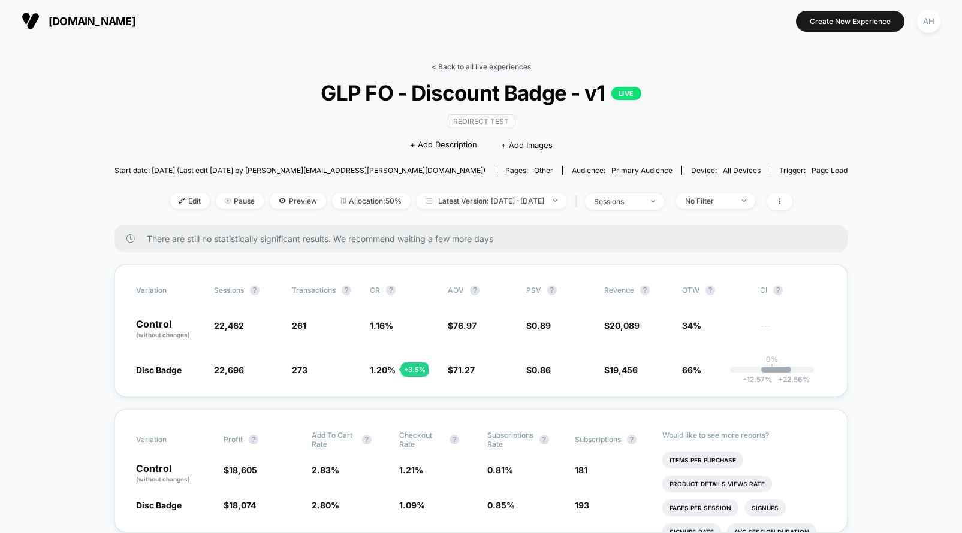
click at [444, 66] on link "< Back to all live experiences" at bounding box center [480, 66] width 99 height 9
